Goal: Task Accomplishment & Management: Use online tool/utility

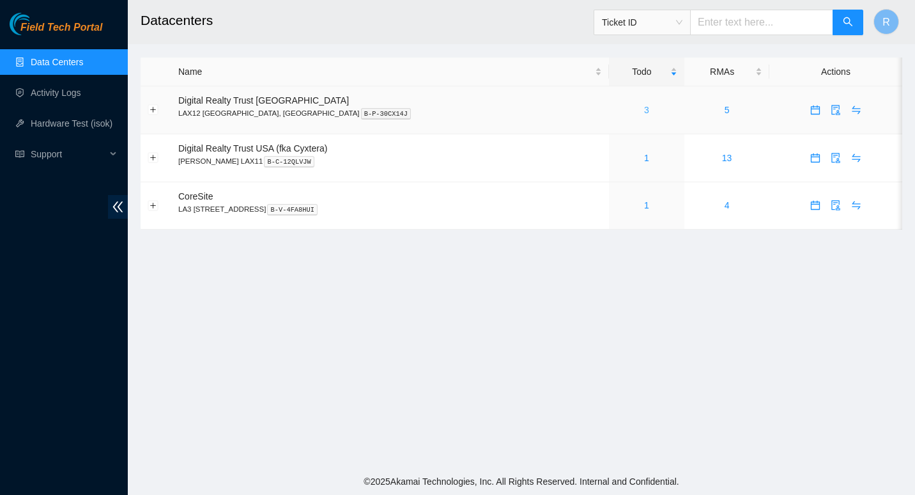
click at [644, 109] on link "3" at bounding box center [646, 110] width 5 height 10
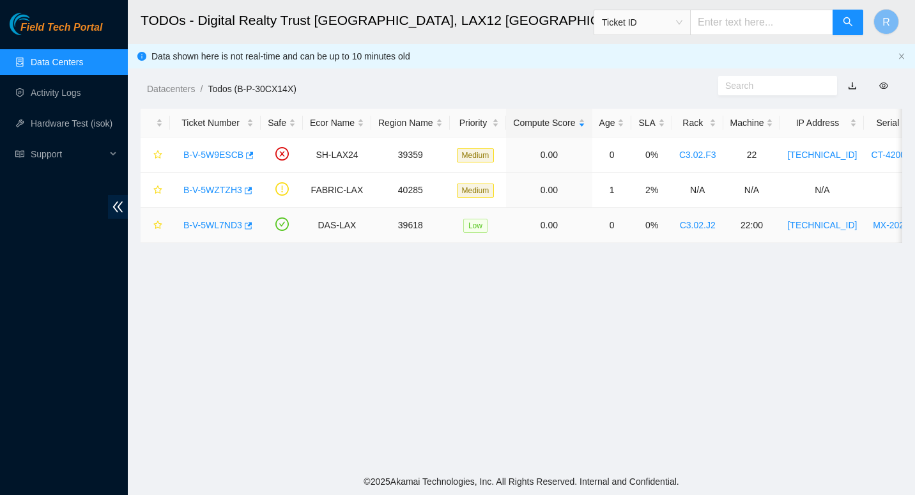
click at [221, 221] on link "B-V-5WL7ND3" at bounding box center [212, 225] width 59 height 10
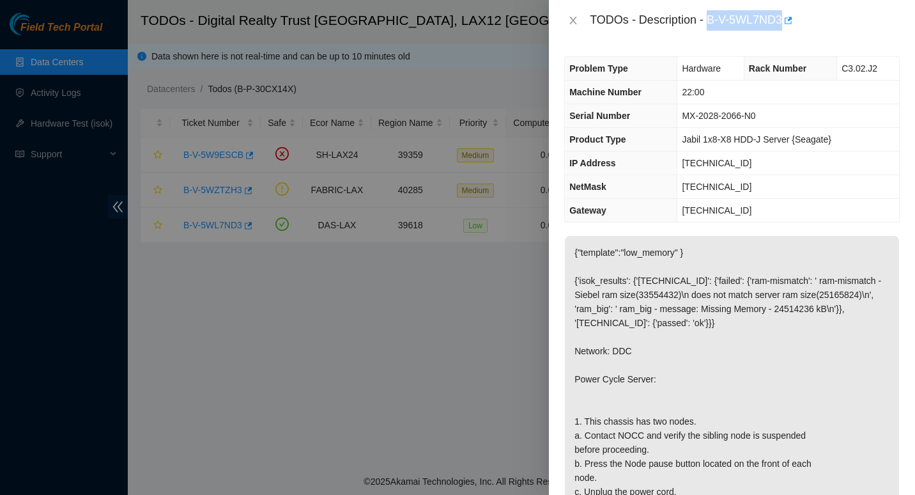
drag, startPoint x: 707, startPoint y: 17, endPoint x: 782, endPoint y: 21, distance: 74.9
click at [782, 21] on div "TODOs - Description - B-V-5WL7ND3" at bounding box center [745, 20] width 310 height 20
copy div "B-V-5WL7ND3"
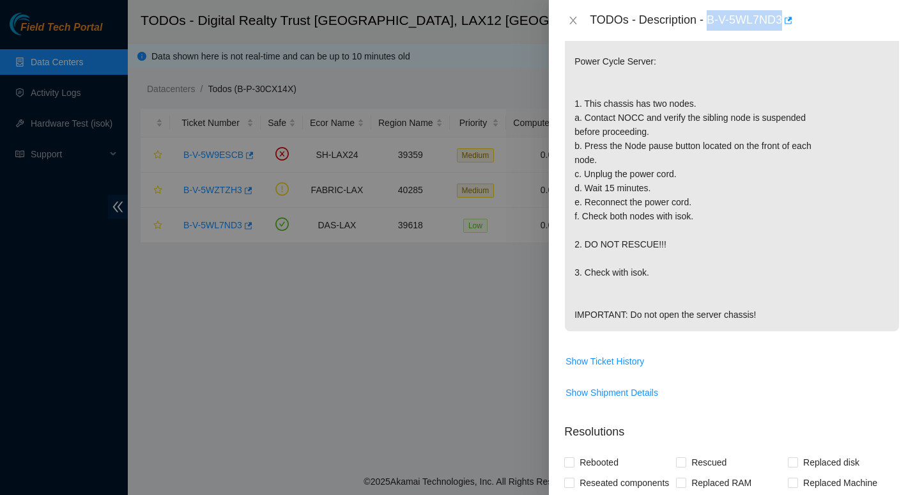
scroll to position [318, 0]
click at [571, 17] on icon "close" at bounding box center [573, 20] width 10 height 10
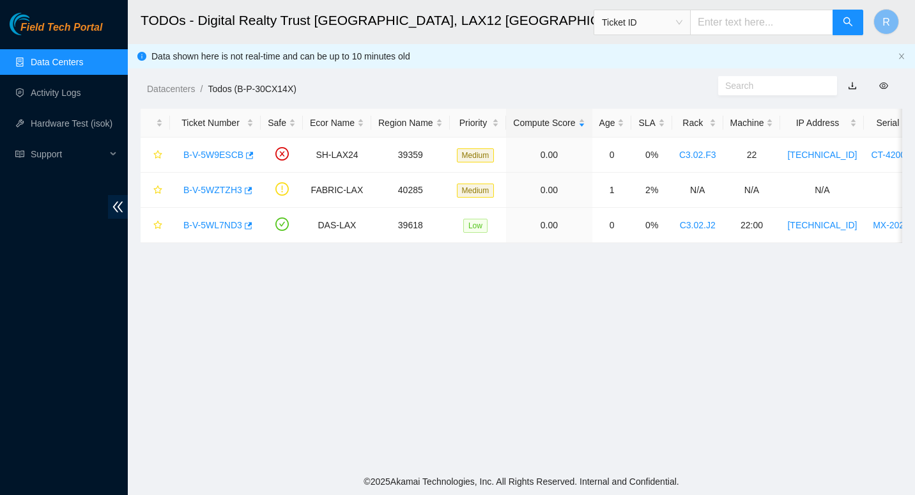
scroll to position [349, 0]
click at [203, 154] on link "B-V-5W9ESCB" at bounding box center [213, 155] width 60 height 10
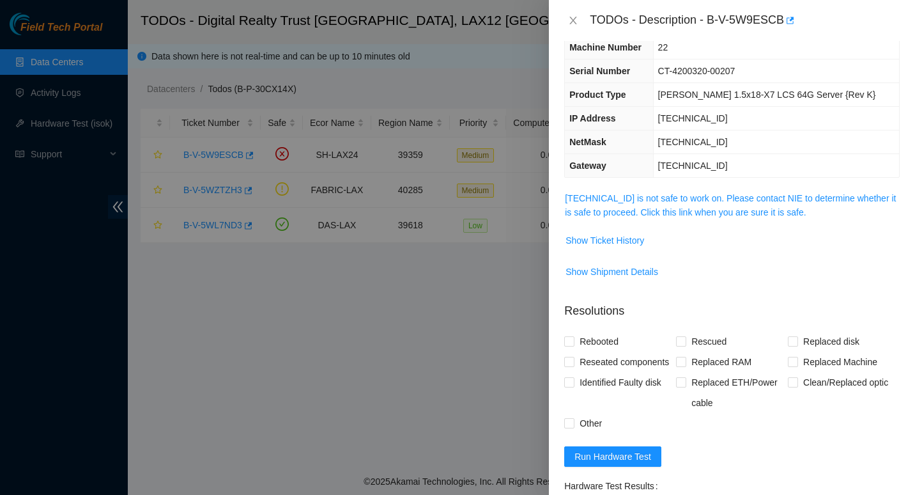
scroll to position [0, 0]
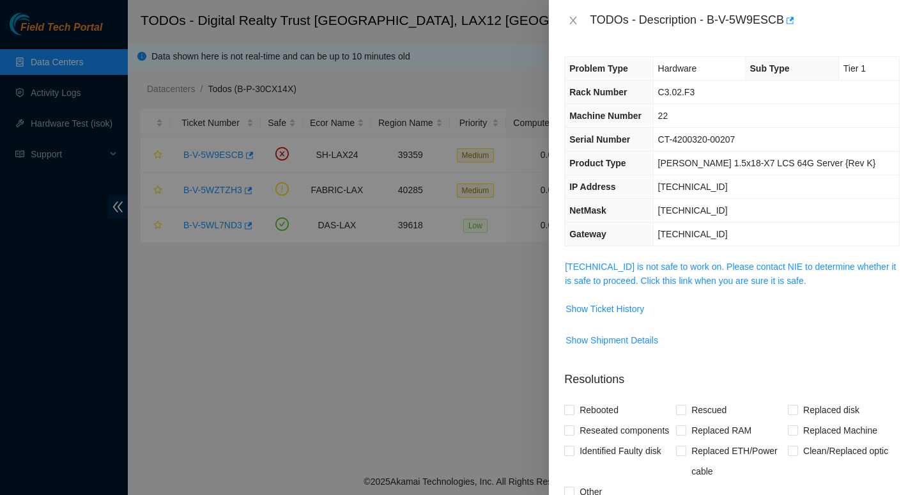
click at [653, 289] on td "184.28.73.25 is not safe to work on. Please contact NIE to determine whether it…" at bounding box center [732, 278] width 336 height 39
click at [660, 277] on link "184.28.73.25 is not safe to work on. Please contact NIE to determine whether it…" at bounding box center [730, 273] width 331 height 24
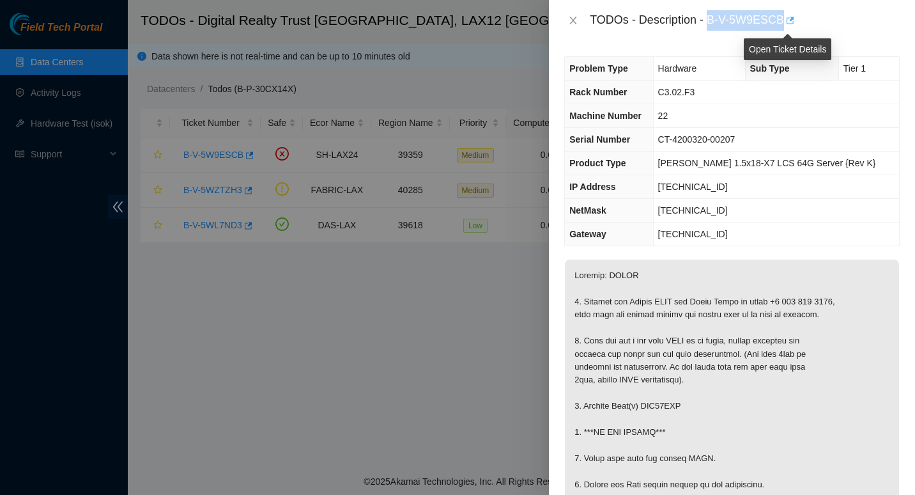
drag, startPoint x: 710, startPoint y: 19, endPoint x: 784, endPoint y: 19, distance: 73.5
click at [784, 19] on div "TODOs - Description - B-V-5W9ESCB" at bounding box center [745, 20] width 310 height 20
copy div "B-V-5W9ESCB"
click at [570, 15] on icon "close" at bounding box center [573, 20] width 10 height 10
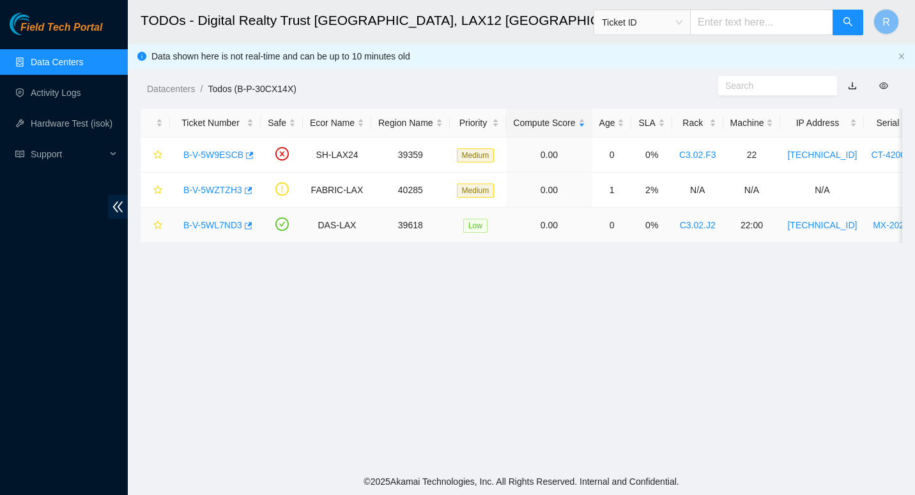
click at [211, 224] on link "B-V-5WL7ND3" at bounding box center [212, 225] width 59 height 10
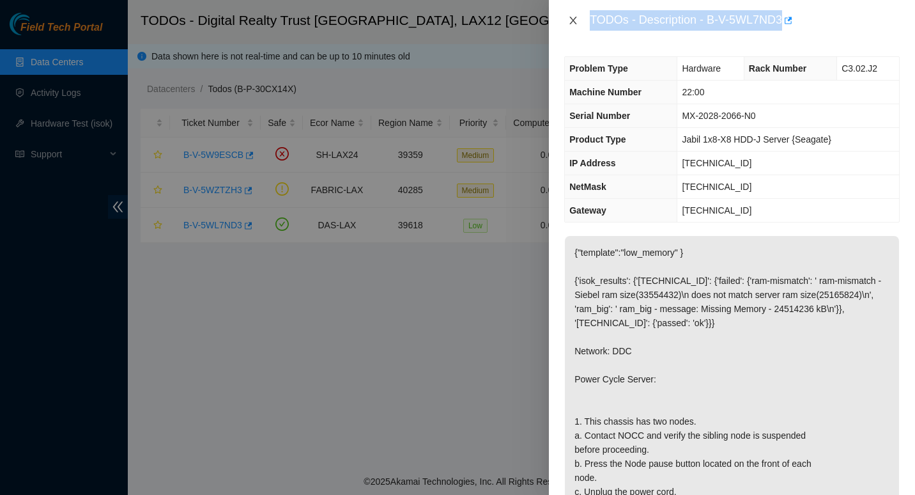
click at [577, 24] on icon "close" at bounding box center [573, 20] width 10 height 10
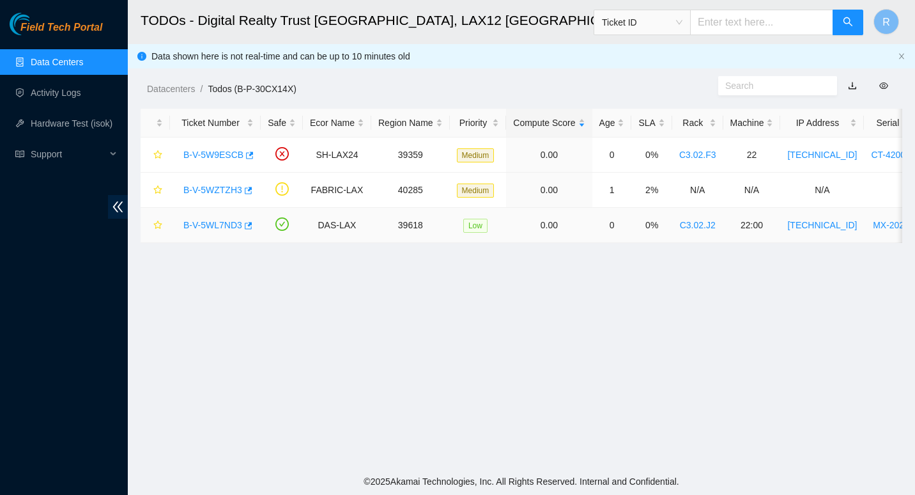
click at [208, 228] on link "B-V-5WL7ND3" at bounding box center [212, 225] width 59 height 10
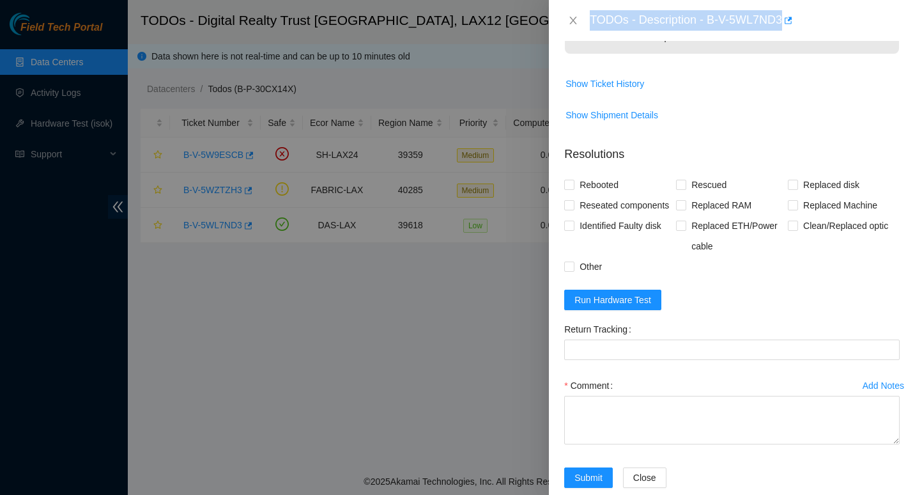
scroll to position [596, 0]
click at [619, 306] on span "Run Hardware Test" at bounding box center [613, 299] width 77 height 14
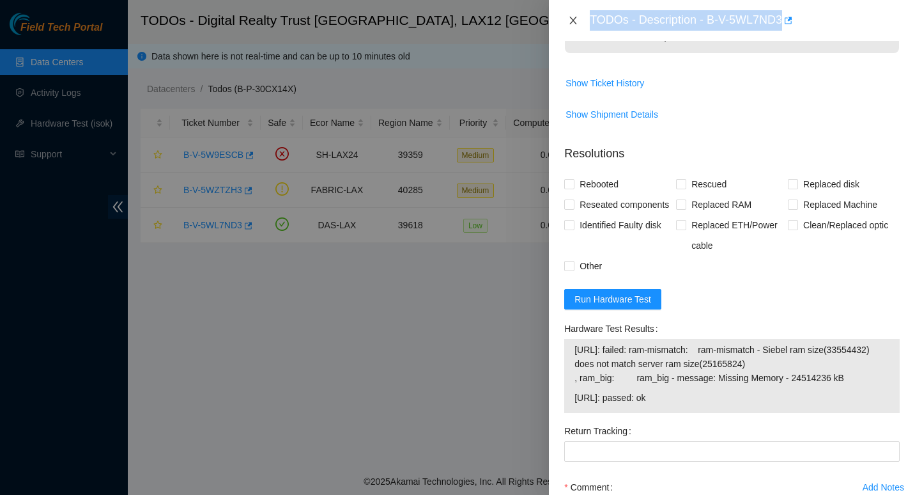
click at [572, 18] on icon "close" at bounding box center [573, 20] width 10 height 10
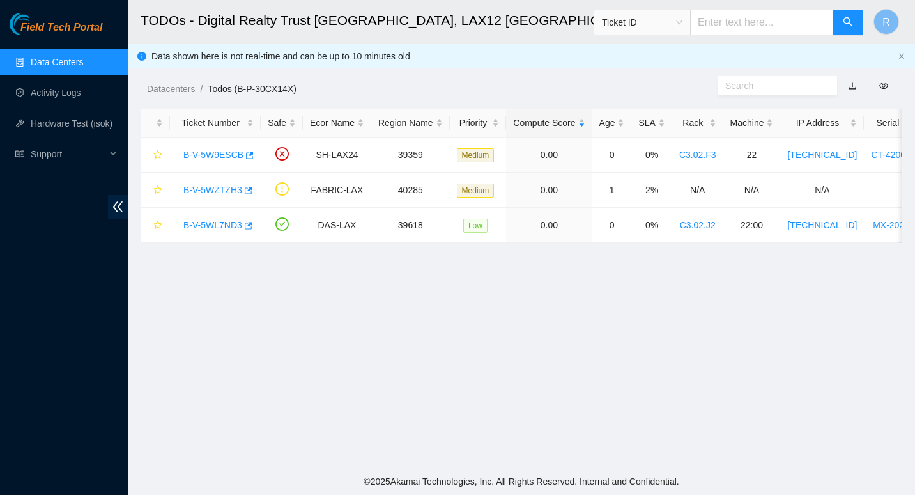
scroll to position [349, 0]
click at [217, 227] on link "B-V-5WL7ND3" at bounding box center [212, 225] width 59 height 10
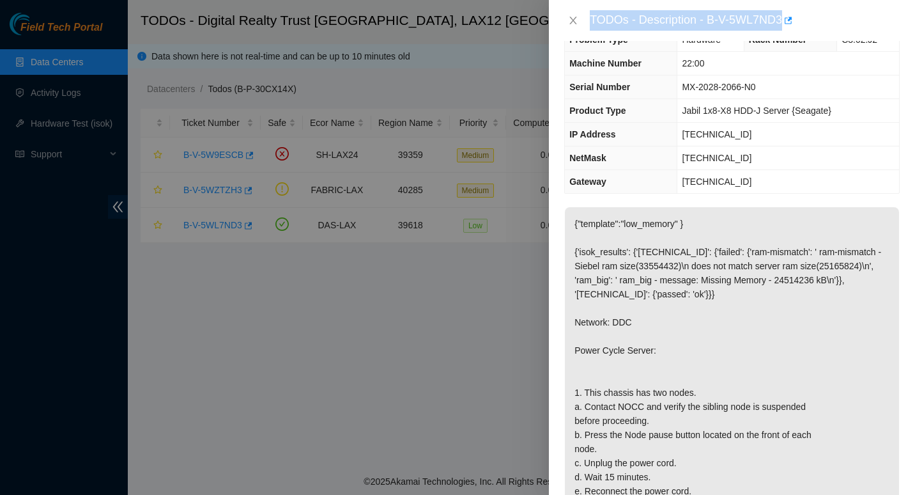
scroll to position [0, 0]
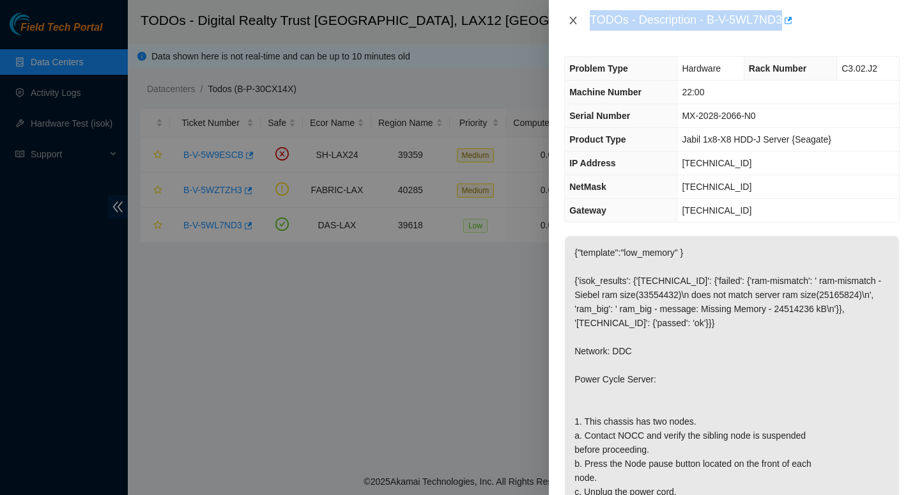
click at [574, 17] on icon "close" at bounding box center [573, 20] width 10 height 10
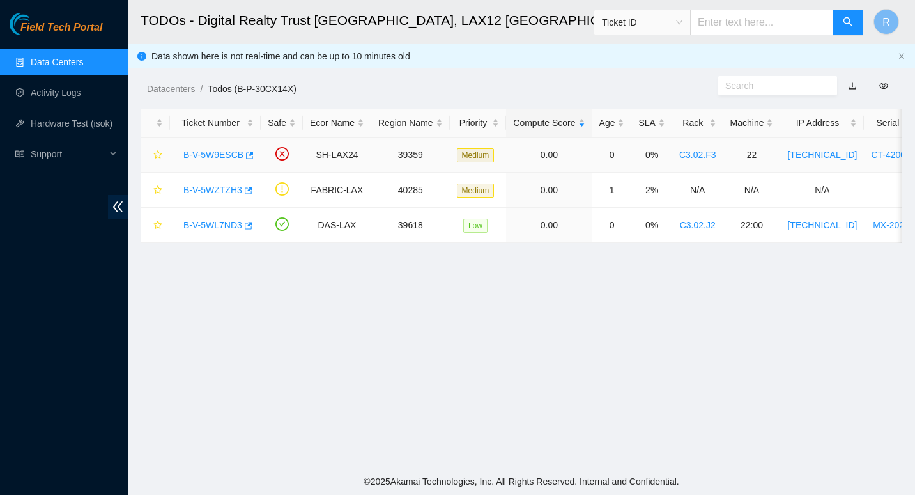
click at [206, 150] on link "B-V-5W9ESCB" at bounding box center [213, 155] width 60 height 10
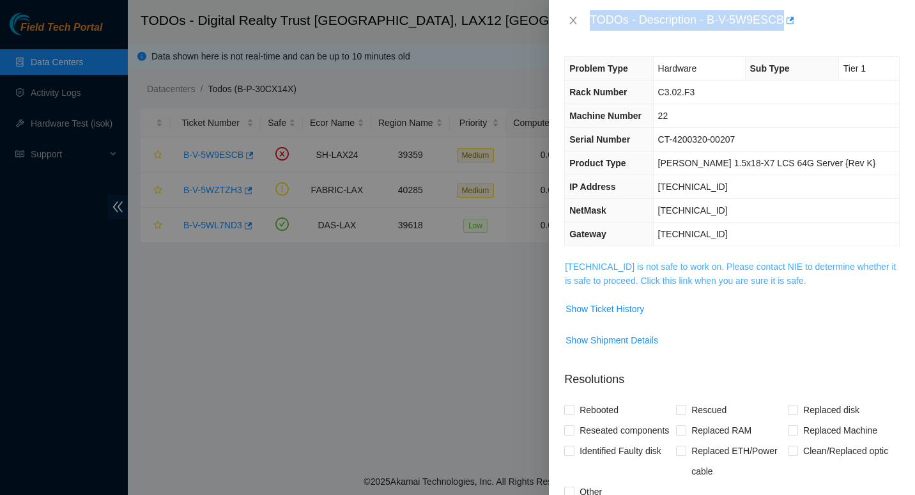
click at [626, 265] on link "184.28.73.25 is not safe to work on. Please contact NIE to determine whether it…" at bounding box center [730, 273] width 331 height 24
